Goal: Task Accomplishment & Management: Manage account settings

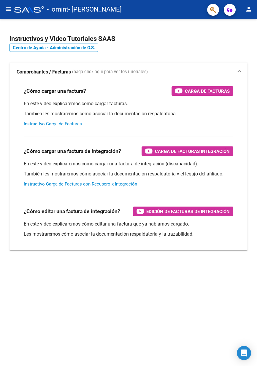
click at [3, 13] on button "menu" at bounding box center [8, 10] width 12 height 12
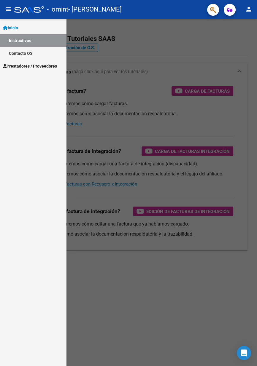
click at [48, 71] on link "Prestadores / Proveedores" at bounding box center [33, 66] width 66 height 13
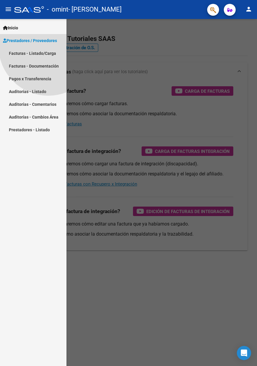
click at [53, 47] on link "Prestadores / Proveedores" at bounding box center [33, 40] width 66 height 13
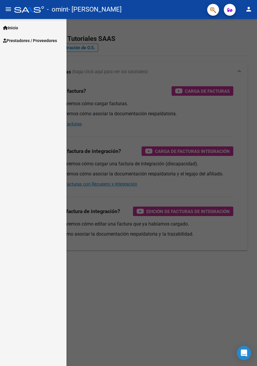
click at [54, 41] on span "Prestadores / Proveedores" at bounding box center [30, 40] width 54 height 7
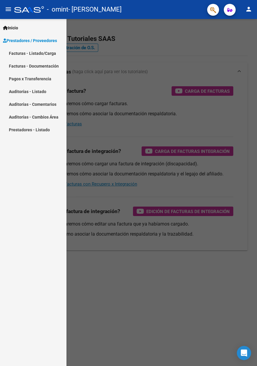
click at [47, 55] on link "Facturas - Listado/Carga" at bounding box center [33, 53] width 66 height 13
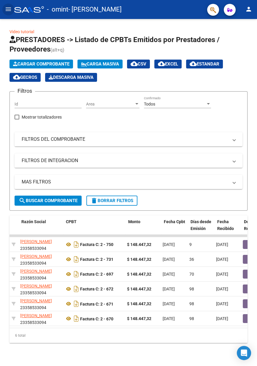
scroll to position [0, 155]
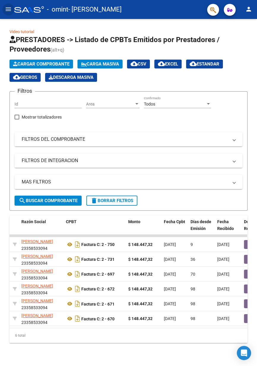
click at [5, 9] on mat-icon "menu" at bounding box center [8, 9] width 7 height 7
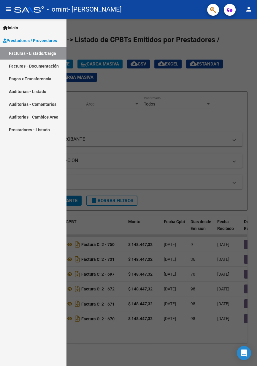
click at [247, 12] on mat-icon "person" at bounding box center [248, 9] width 7 height 7
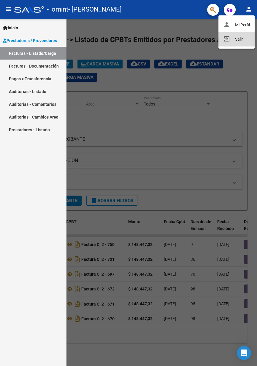
click at [244, 44] on button "exit_to_app Salir" at bounding box center [236, 39] width 36 height 14
